Goal: Information Seeking & Learning: Check status

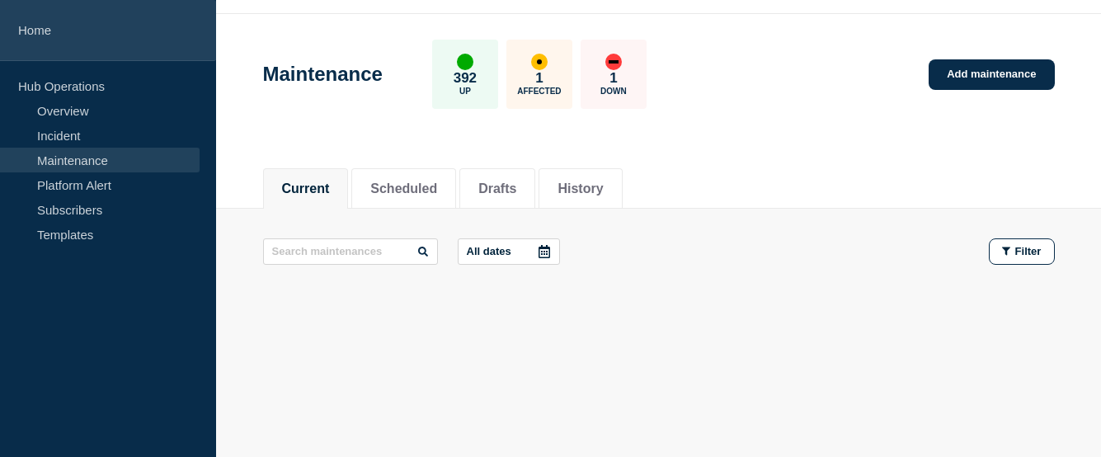
scroll to position [47, 0]
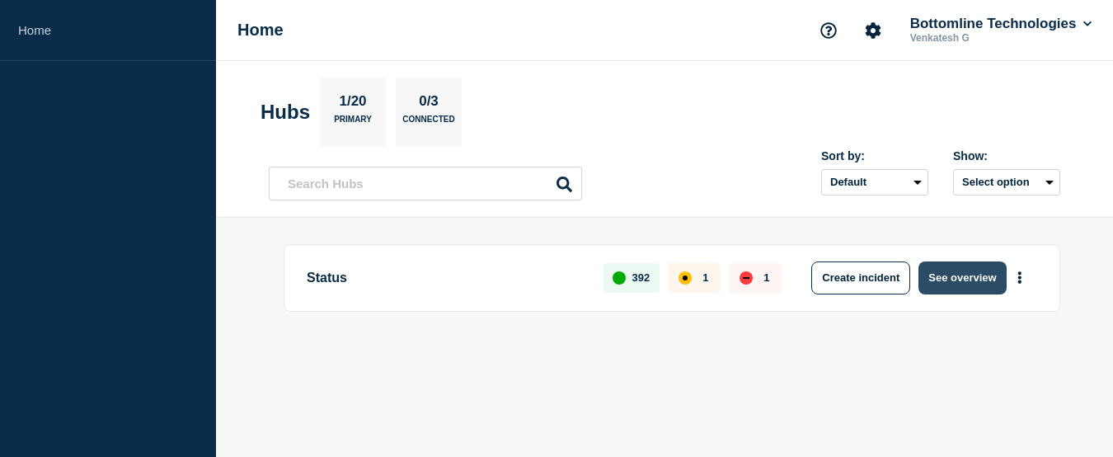
click at [984, 285] on button "See overview" at bounding box center [962, 277] width 87 height 33
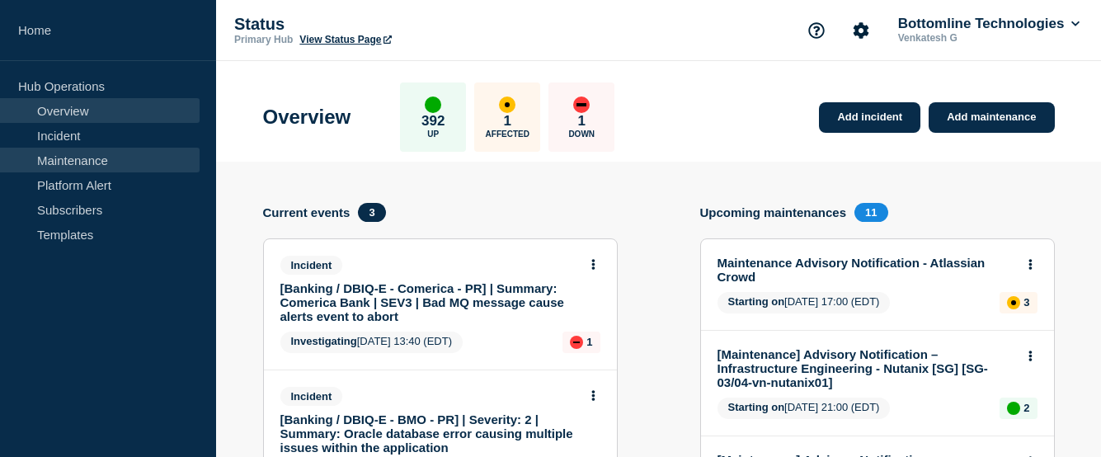
click at [99, 161] on link "Maintenance" at bounding box center [100, 160] width 200 height 25
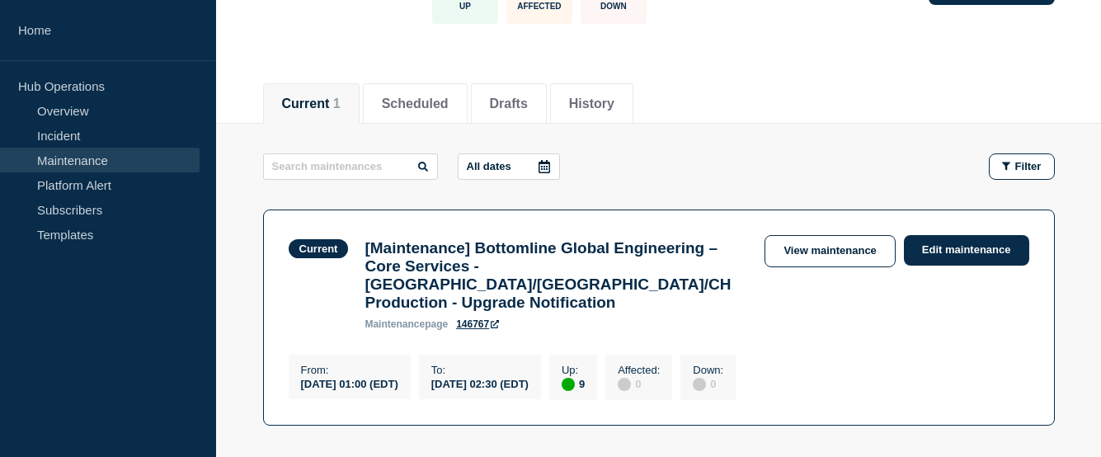
scroll to position [165, 0]
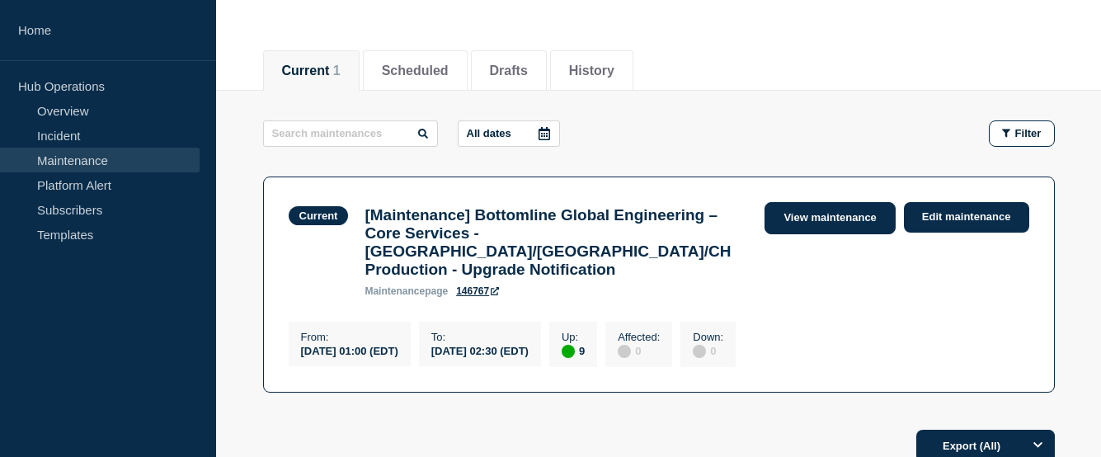
click at [844, 223] on link "View maintenance" at bounding box center [830, 218] width 130 height 32
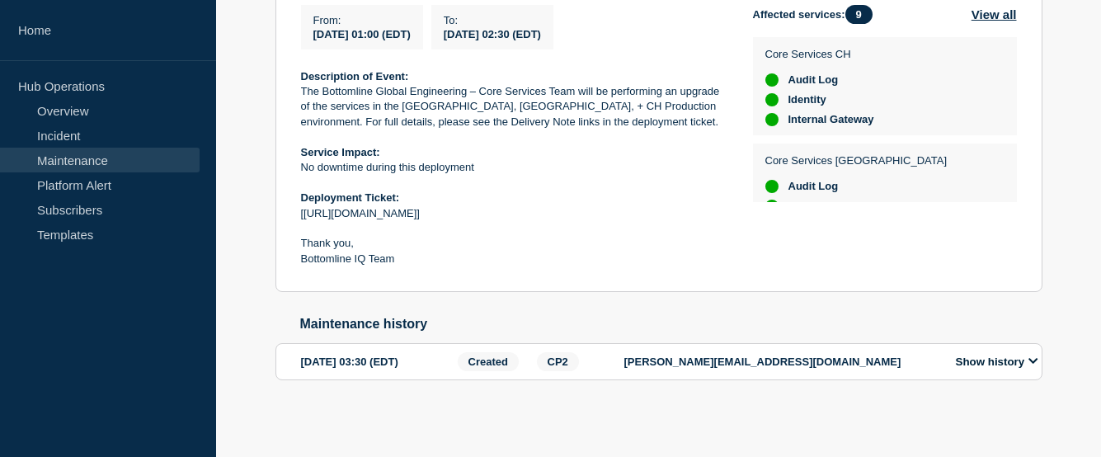
scroll to position [219, 0]
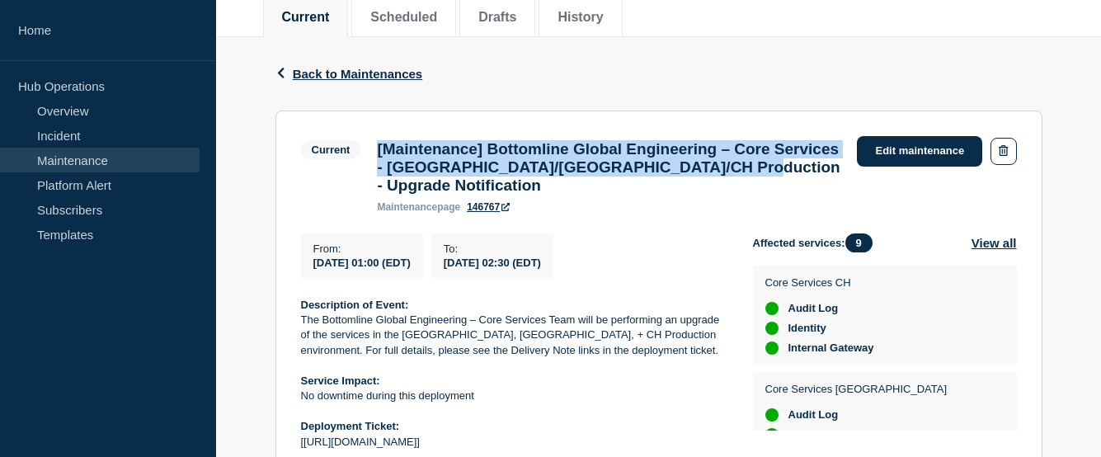
drag, startPoint x: 478, startPoint y: 186, endPoint x: 376, endPoint y: 154, distance: 106.2
click at [376, 154] on div "[Maintenance] Bottomline Global Engineering – Core Services - US/UK/CH Producti…" at bounding box center [609, 176] width 480 height 73
copy h3 "[Maintenance] Bottomline Global Engineering – Core Services - US/UK/CH Producti…"
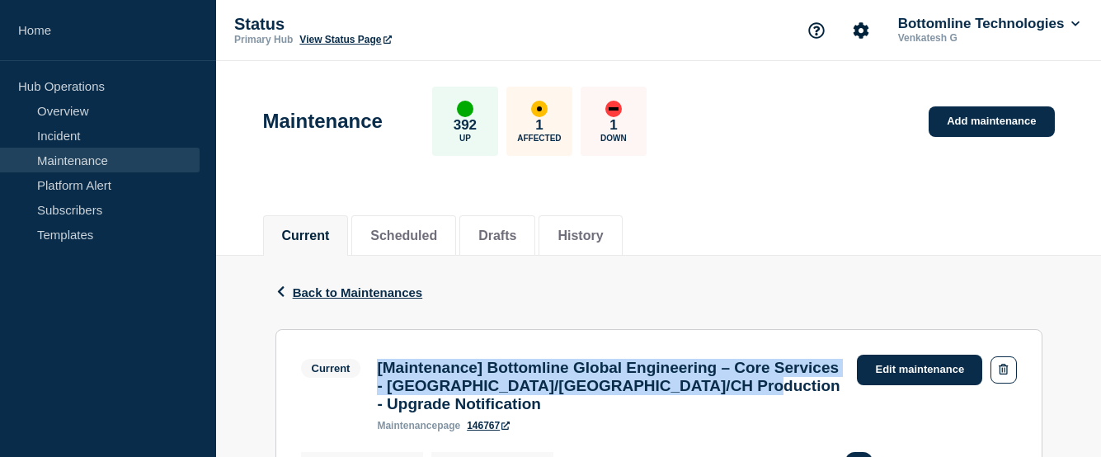
click at [58, 156] on link "Maintenance" at bounding box center [100, 160] width 200 height 25
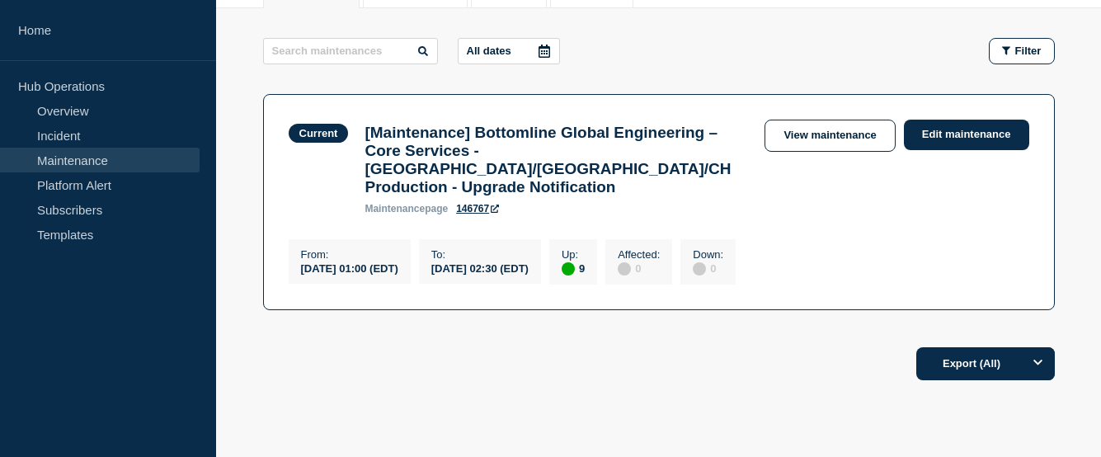
scroll to position [317, 0]
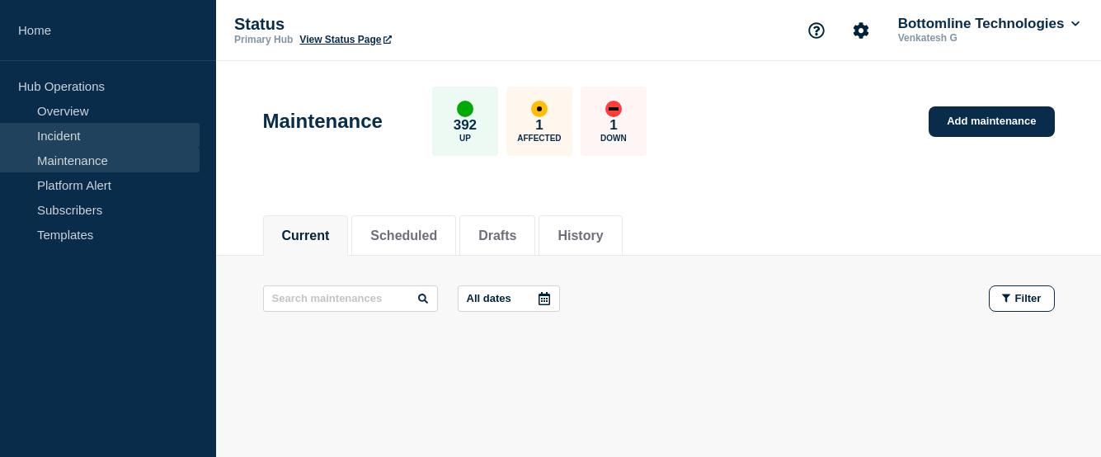
click at [65, 125] on link "Incident" at bounding box center [100, 135] width 200 height 25
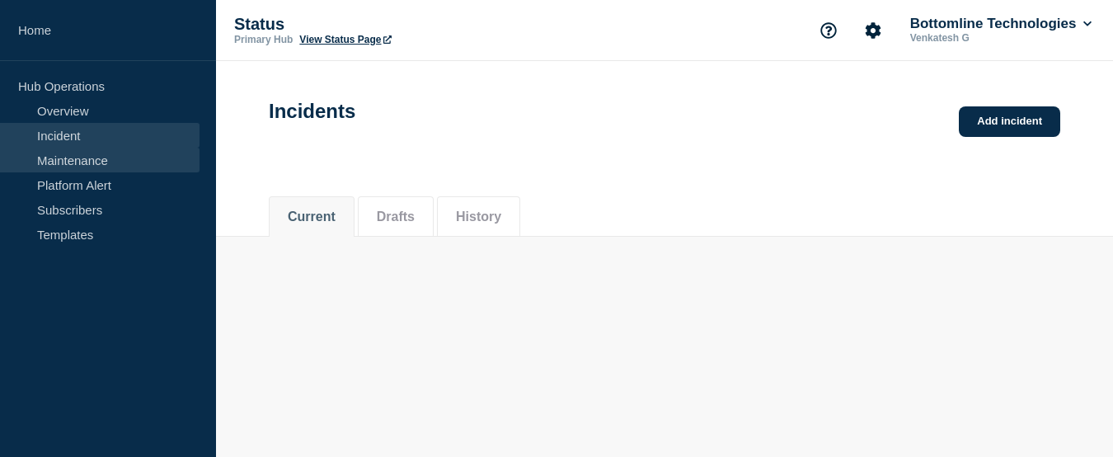
click at [72, 153] on link "Maintenance" at bounding box center [100, 160] width 200 height 25
